Goal: Transaction & Acquisition: Purchase product/service

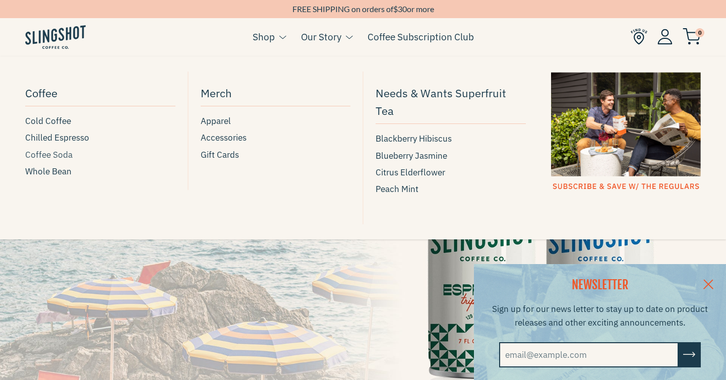
click at [50, 151] on span "Coffee Soda" at bounding box center [48, 155] width 47 height 14
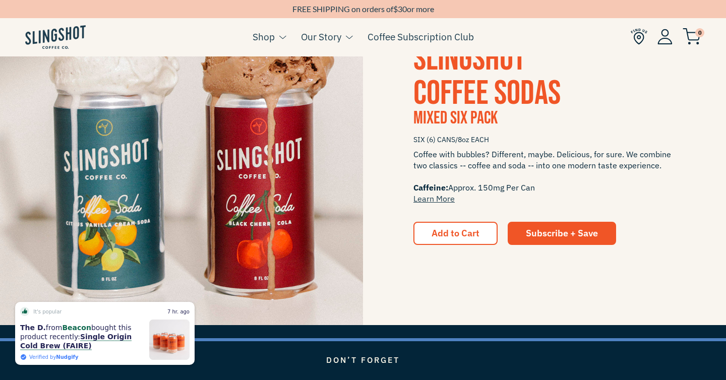
scroll to position [1354, 0]
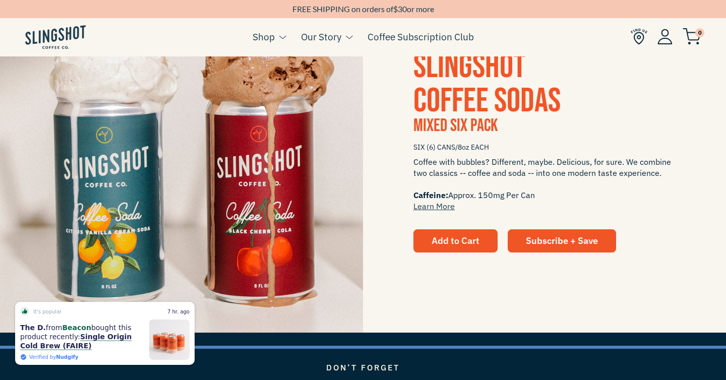
click at [456, 233] on button "Add to Cart" at bounding box center [455, 240] width 84 height 23
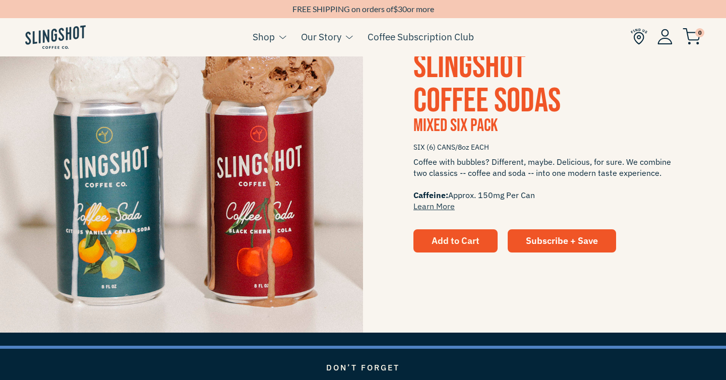
click at [458, 231] on button "Add to Cart" at bounding box center [455, 240] width 84 height 23
click at [449, 242] on span "Add to Cart" at bounding box center [456, 241] width 48 height 12
click at [449, 239] on span "Add to Cart" at bounding box center [456, 241] width 48 height 12
click at [455, 237] on span "Add to Cart" at bounding box center [456, 241] width 48 height 12
click at [459, 242] on span "Add to Cart" at bounding box center [456, 241] width 48 height 12
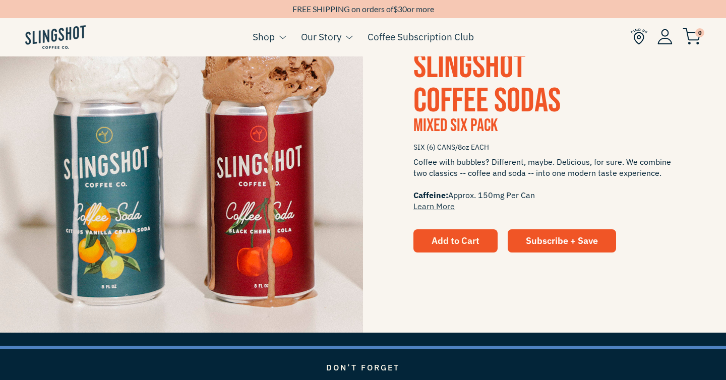
click at [457, 241] on span "Add to Cart" at bounding box center [456, 241] width 48 height 12
click at [457, 240] on span "Add to Cart" at bounding box center [456, 241] width 48 height 12
click at [457, 239] on span "Add to Cart" at bounding box center [456, 241] width 48 height 12
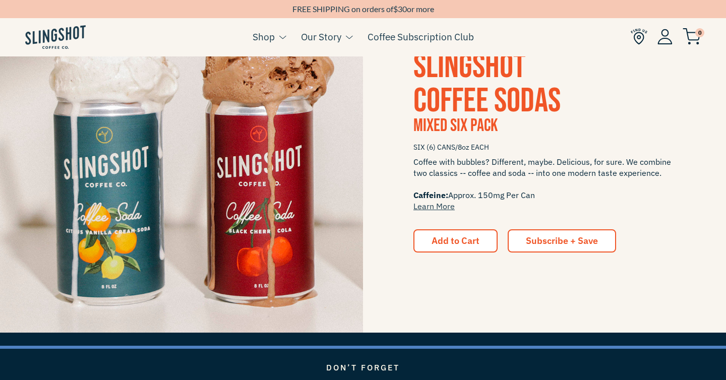
click at [594, 237] on span "Subscribe + Save" at bounding box center [562, 241] width 72 height 12
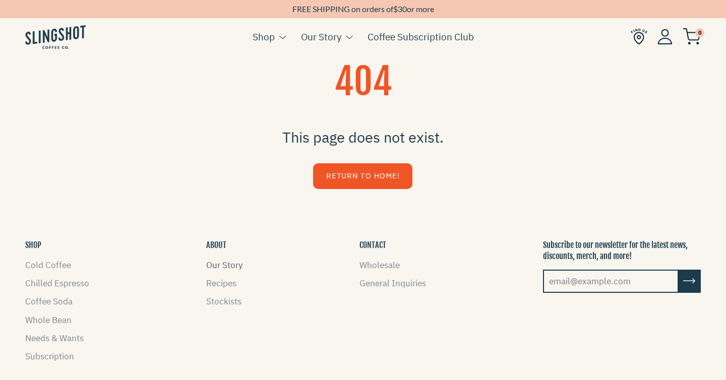
click at [225, 261] on link "Our Story" at bounding box center [224, 265] width 36 height 11
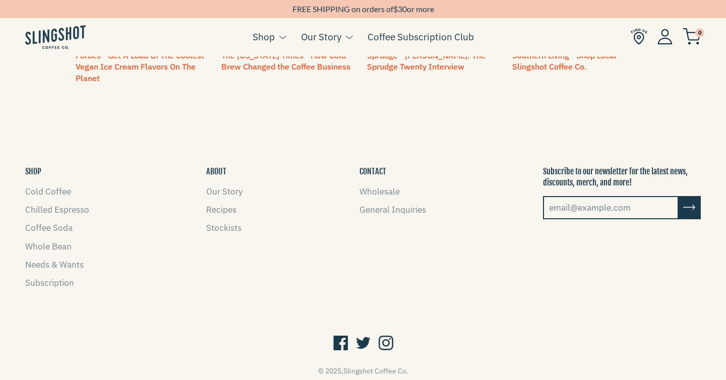
scroll to position [978, 0]
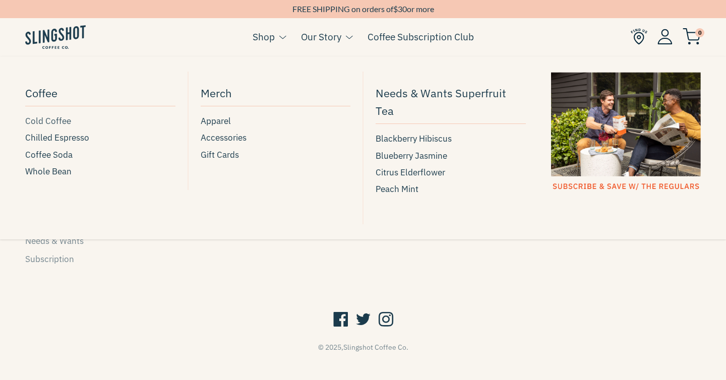
click at [47, 127] on span "Cold Coffee" at bounding box center [48, 121] width 46 height 14
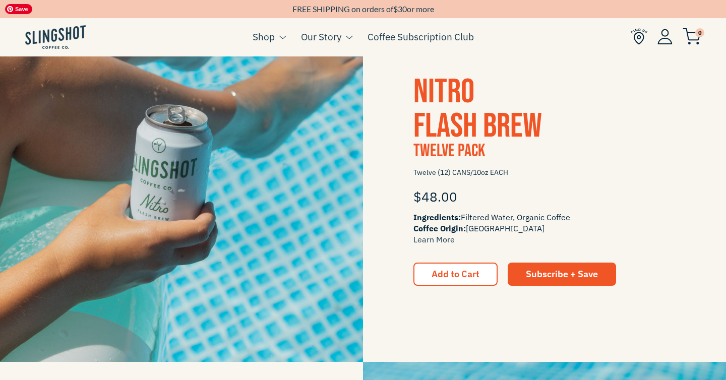
scroll to position [606, 0]
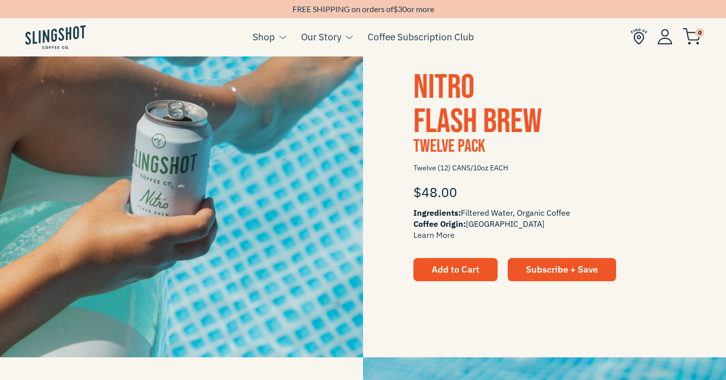
click at [463, 267] on span "Add to Cart" at bounding box center [456, 270] width 48 height 12
click at [692, 39] on img at bounding box center [692, 36] width 18 height 17
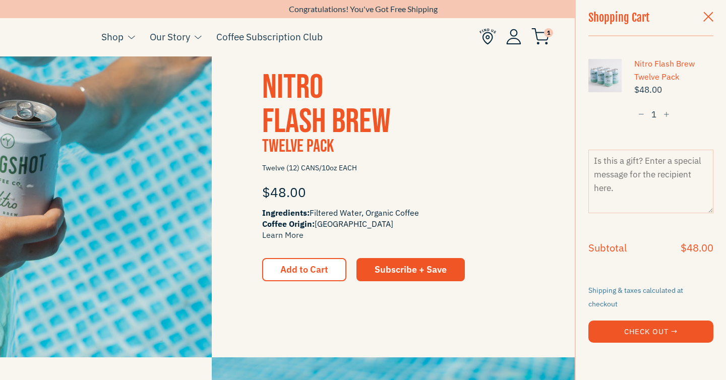
click at [708, 16] on span "button" at bounding box center [708, 17] width 10 height 11
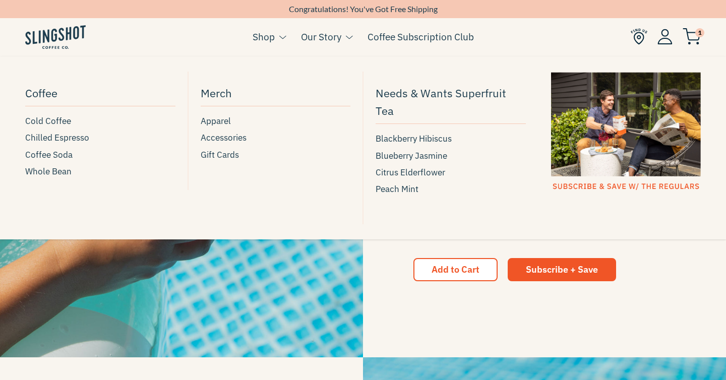
click at [276, 31] on button at bounding box center [280, 37] width 11 height 13
click at [37, 142] on span "Chilled Espresso" at bounding box center [57, 138] width 64 height 14
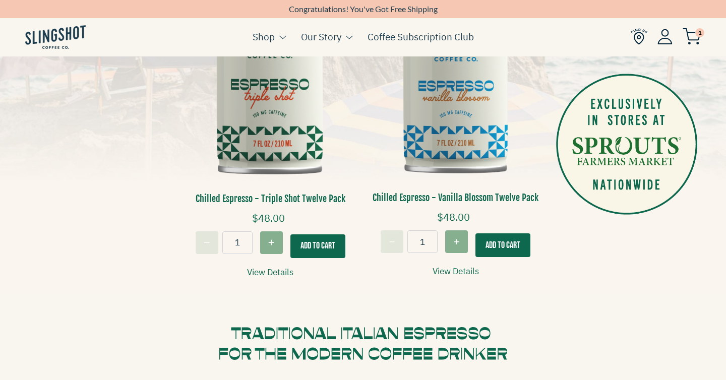
scroll to position [314, 0]
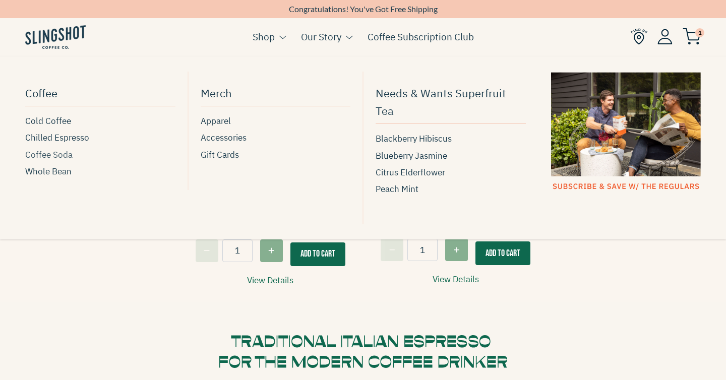
click at [40, 158] on span "Coffee Soda" at bounding box center [48, 155] width 47 height 14
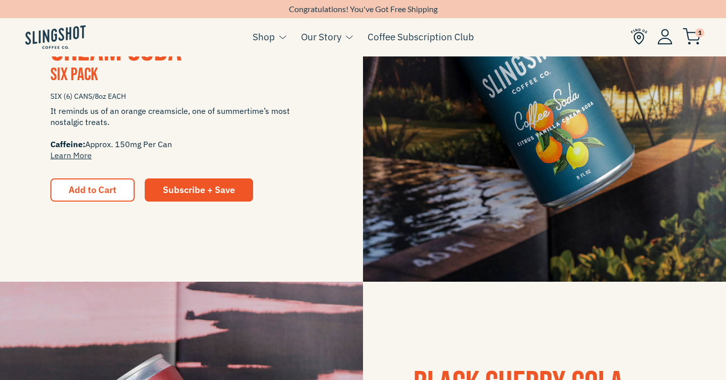
scroll to position [318, 0]
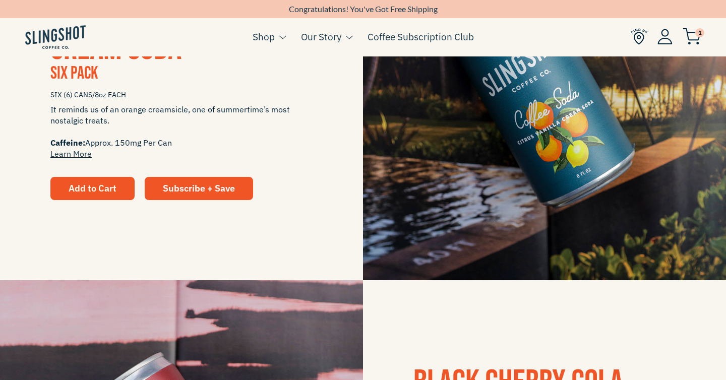
click at [80, 191] on span "Add to Cart" at bounding box center [93, 189] width 48 height 12
click at [81, 186] on span "Add to Cart" at bounding box center [93, 189] width 48 height 12
click at [82, 186] on span "Add to Cart" at bounding box center [93, 189] width 48 height 12
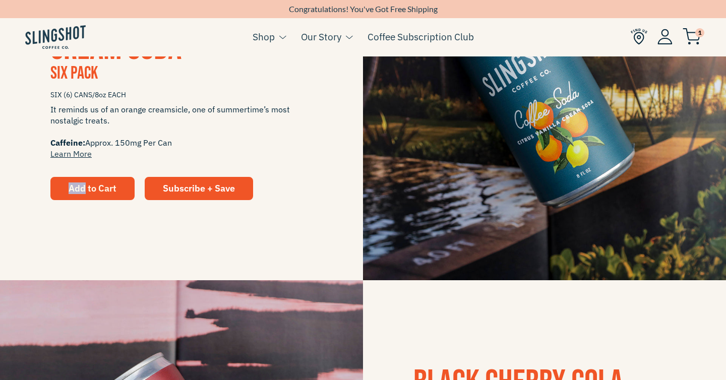
click at [82, 186] on span "Add to Cart" at bounding box center [93, 189] width 48 height 12
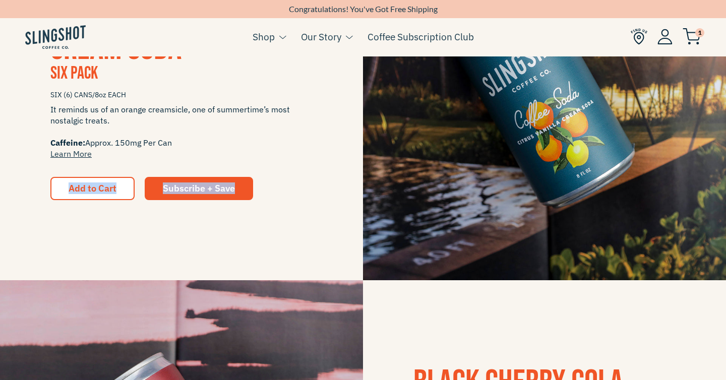
click at [199, 139] on span "It reminds us of an orange creamsicle, one of summertime’s most nostalgic treat…" at bounding box center [181, 131] width 262 height 55
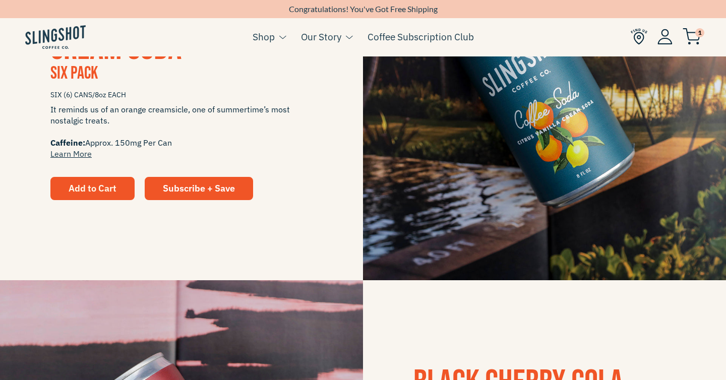
click at [86, 187] on span "Add to Cart" at bounding box center [93, 189] width 48 height 12
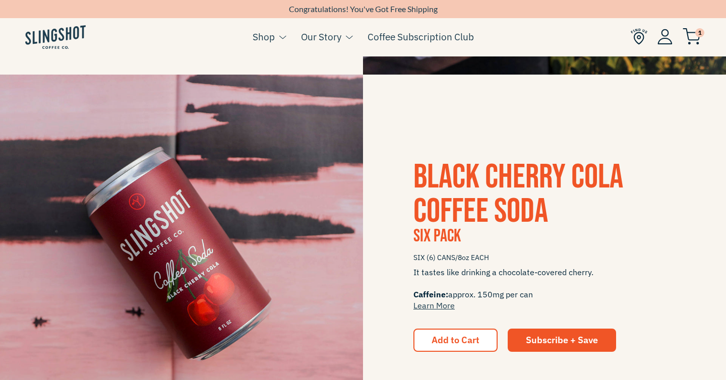
scroll to position [621, 0]
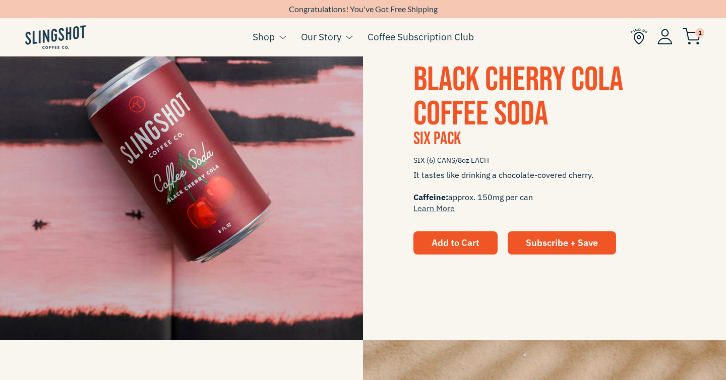
click at [476, 247] on span "Add to Cart" at bounding box center [456, 243] width 48 height 12
click at [476, 248] on span "Add to Cart" at bounding box center [456, 243] width 48 height 12
click at [448, 242] on span "Add to Cart" at bounding box center [456, 243] width 48 height 12
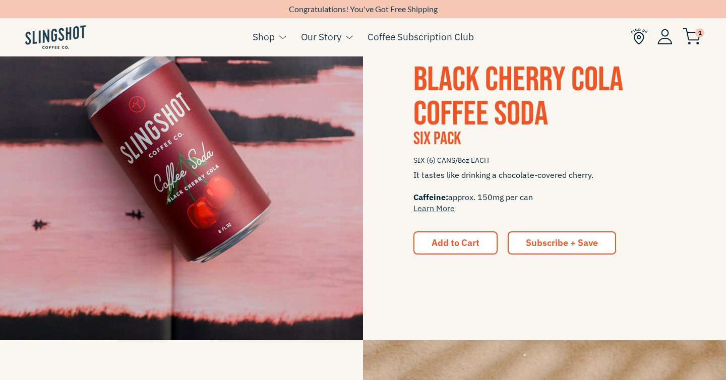
click at [548, 249] on link "Subscribe + Save" at bounding box center [562, 242] width 108 height 23
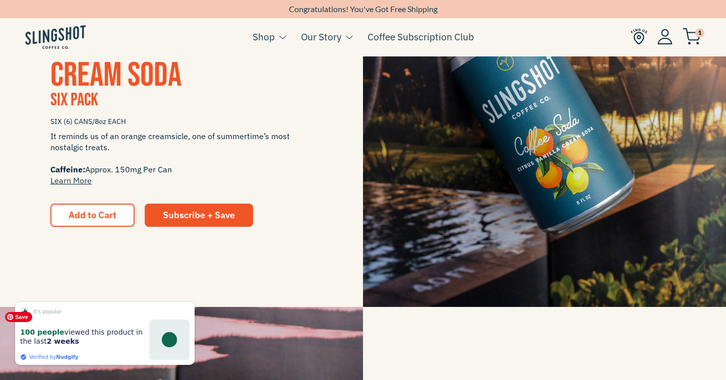
scroll to position [242, 0]
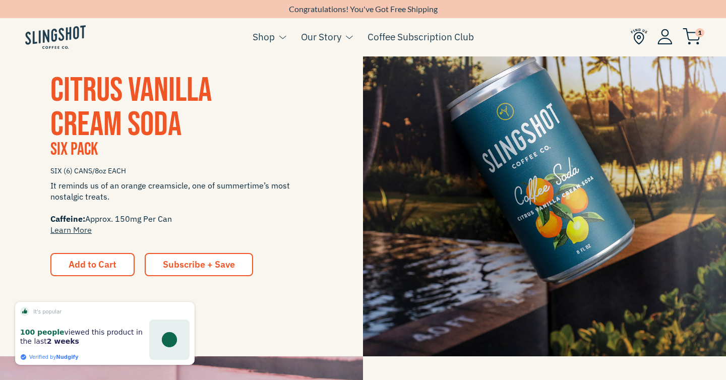
click at [176, 259] on span "Subscribe + Save" at bounding box center [199, 265] width 72 height 12
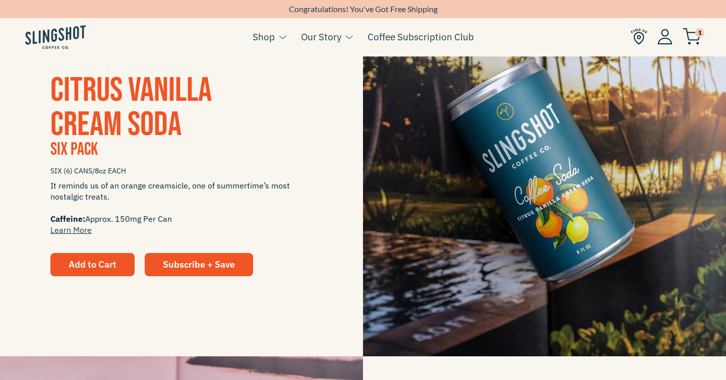
click at [84, 265] on span "Add to Cart" at bounding box center [93, 265] width 48 height 12
click at [82, 265] on span "Add to Cart" at bounding box center [93, 265] width 48 height 12
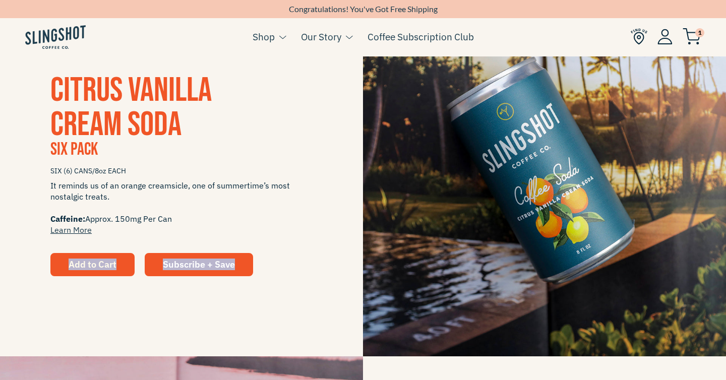
click at [82, 265] on span "Add to Cart" at bounding box center [93, 265] width 48 height 12
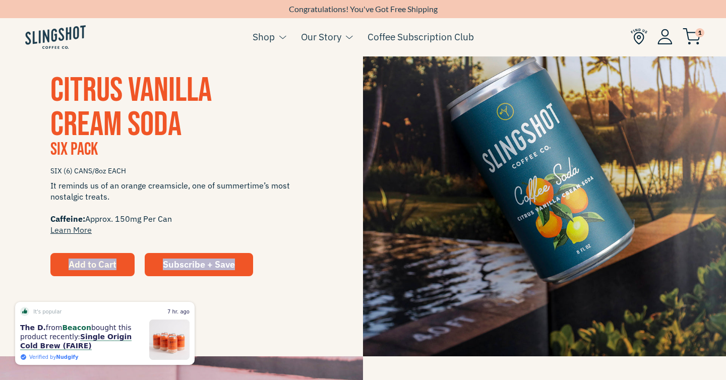
click at [41, 247] on div "CITRUS VANILLA CREAM SODA Six Pack SIX (6) CANS/8oz EACH It reminds us of an or…" at bounding box center [181, 175] width 363 height 203
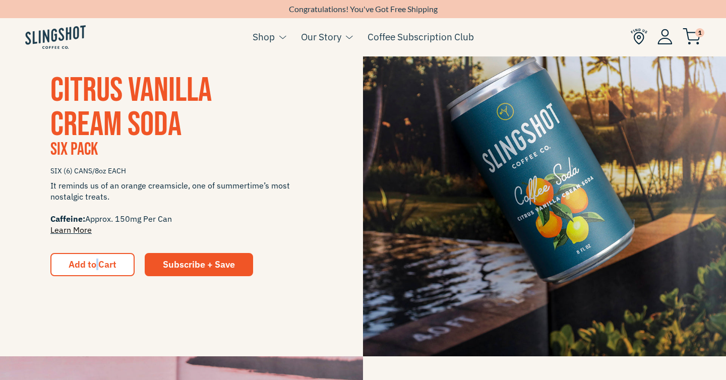
click at [70, 226] on link "Learn More" at bounding box center [70, 230] width 41 height 10
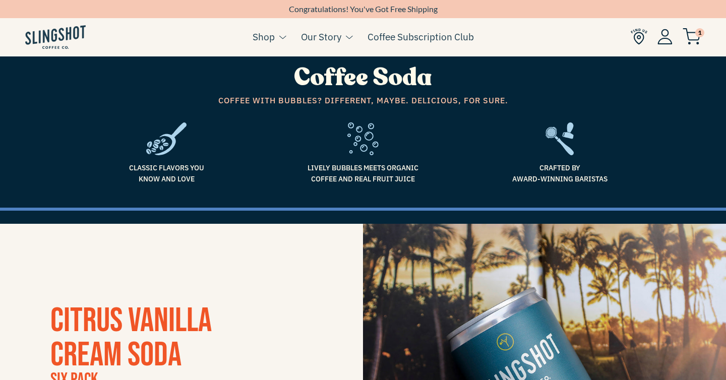
scroll to position [0, 0]
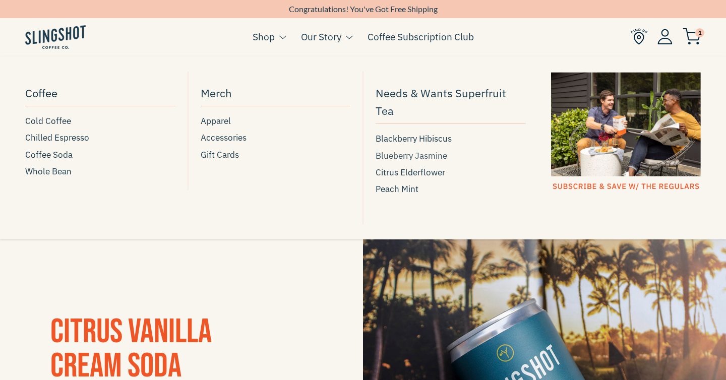
click at [398, 149] on span "Blueberry Jasmine" at bounding box center [412, 156] width 72 height 14
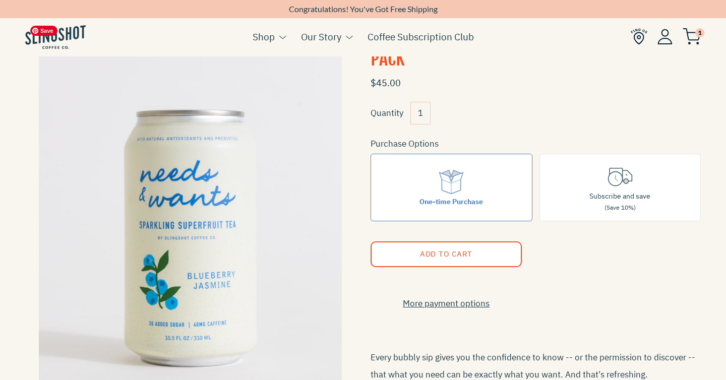
scroll to position [70, 0]
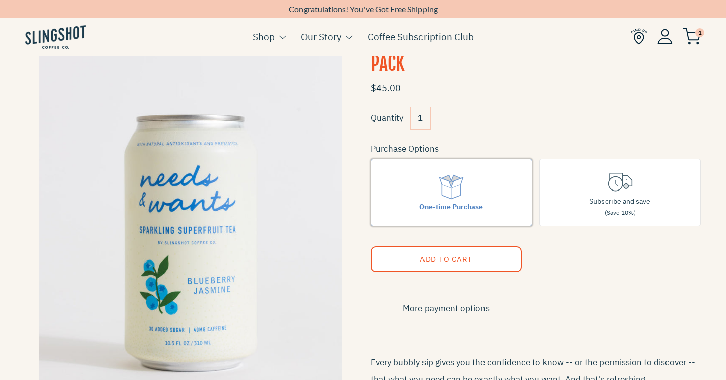
click at [443, 207] on div "One-time Purchase" at bounding box center [452, 206] width 64 height 11
click at [0, 0] on input "One-time Purchase" at bounding box center [0, 0] width 0 height 0
click at [456, 256] on span "Add to Cart" at bounding box center [446, 259] width 52 height 10
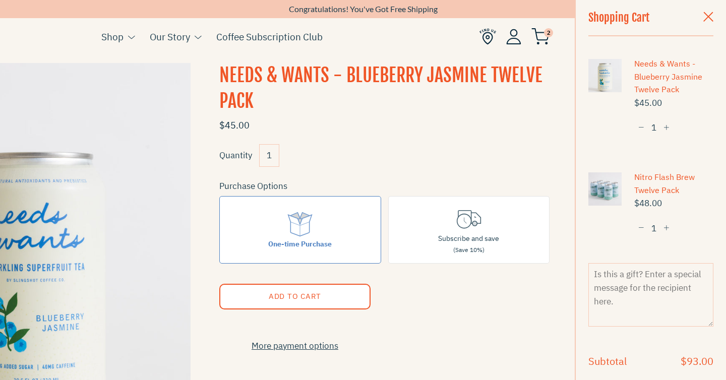
scroll to position [0, 0]
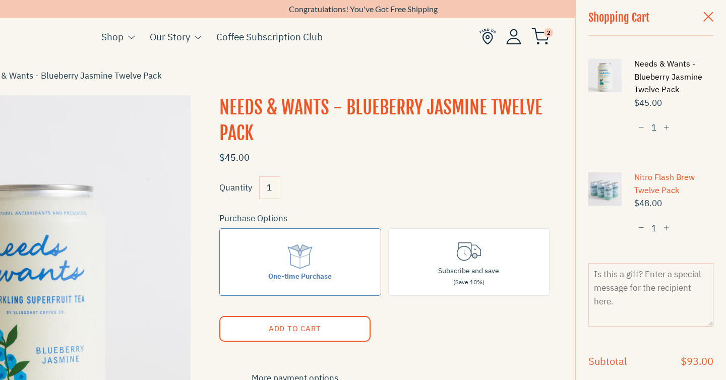
click at [645, 68] on link "Needs & Wants - Blueberry Jasmine Twelve Pack" at bounding box center [673, 76] width 79 height 39
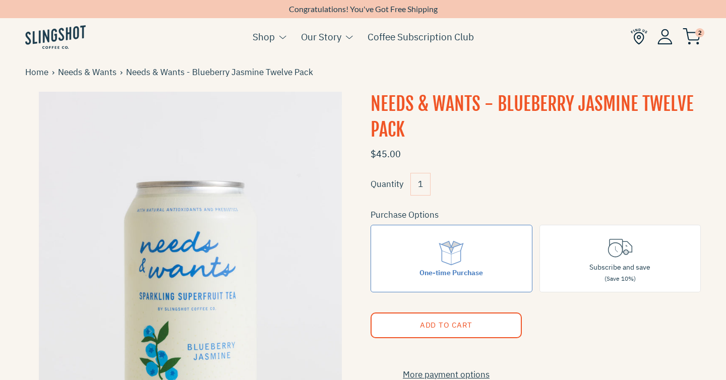
scroll to position [4, 0]
click at [53, 40] on img at bounding box center [55, 37] width 61 height 24
